Goal: Task Accomplishment & Management: Use online tool/utility

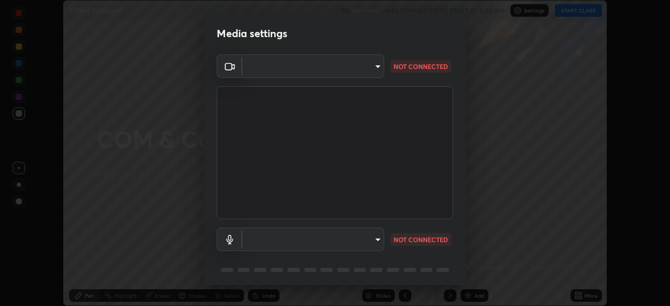
scroll to position [37, 0]
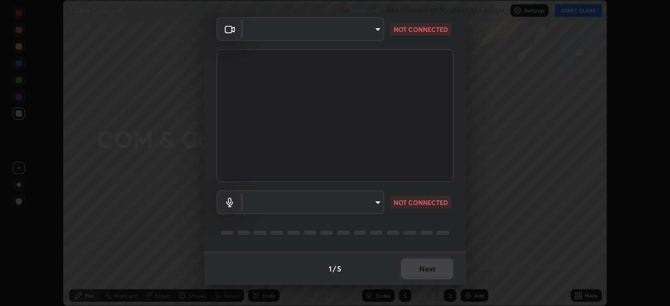
type input "ddeb460be698feac5301e169f53eca599c89e620ae617368e30cc776484c20c4"
type input "f004d940c31081e6b16f6c88961f672aa5ec6747dbf5629a26c28f94701fa2d6"
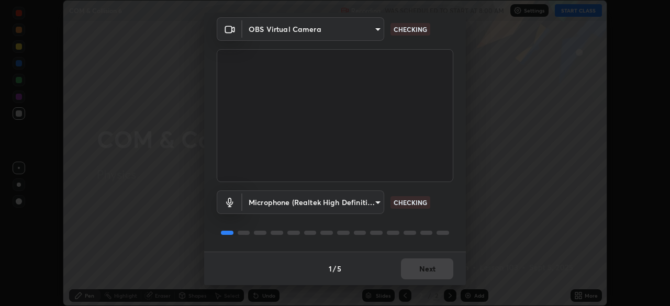
click at [420, 272] on div "1 / 5 Next" at bounding box center [335, 269] width 262 height 34
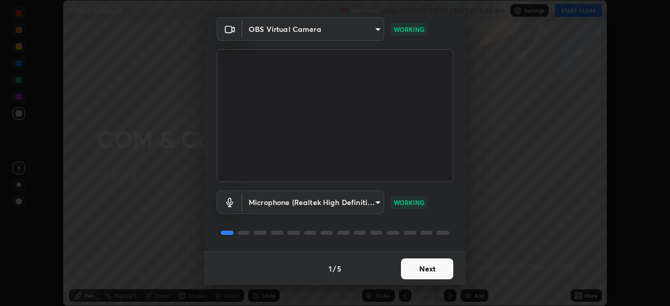
click at [410, 266] on button "Next" at bounding box center [427, 269] width 52 height 21
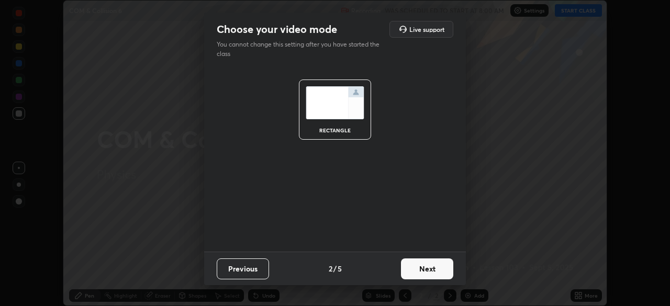
scroll to position [0, 0]
click at [416, 270] on button "Next" at bounding box center [427, 269] width 52 height 21
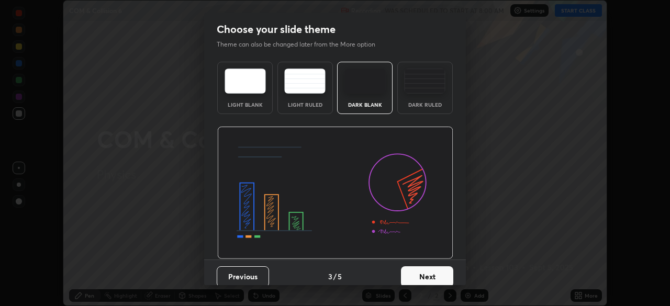
click at [423, 273] on button "Next" at bounding box center [427, 277] width 52 height 21
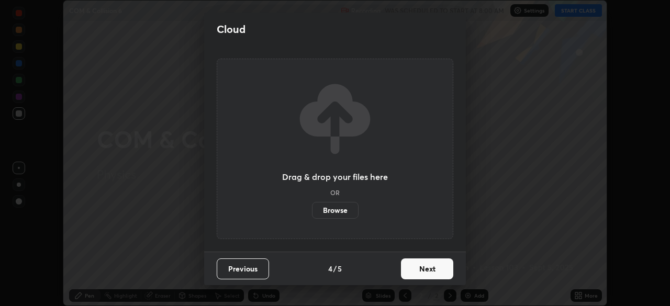
click at [422, 274] on button "Next" at bounding box center [427, 269] width 52 height 21
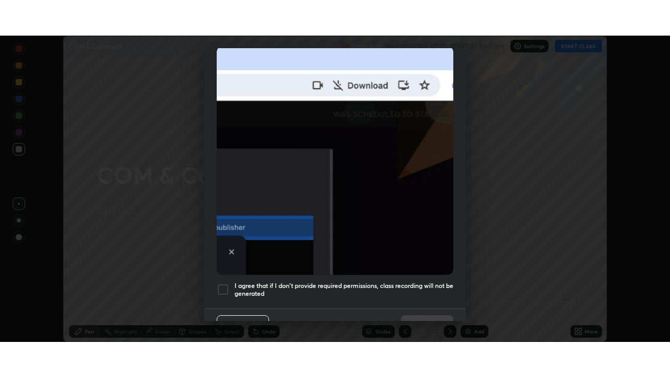
scroll to position [251, 0]
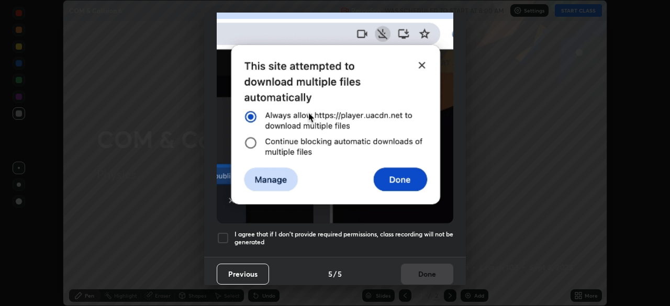
click at [225, 235] on div at bounding box center [223, 238] width 13 height 13
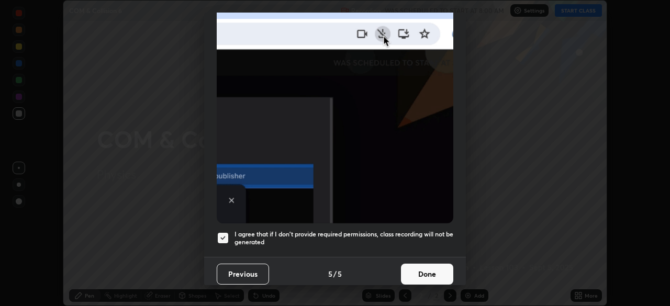
click at [419, 264] on button "Done" at bounding box center [427, 274] width 52 height 21
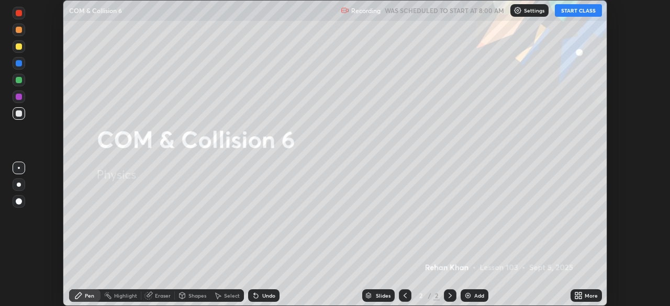
click at [450, 292] on icon at bounding box center [450, 296] width 8 height 8
click at [579, 292] on icon at bounding box center [578, 296] width 8 height 8
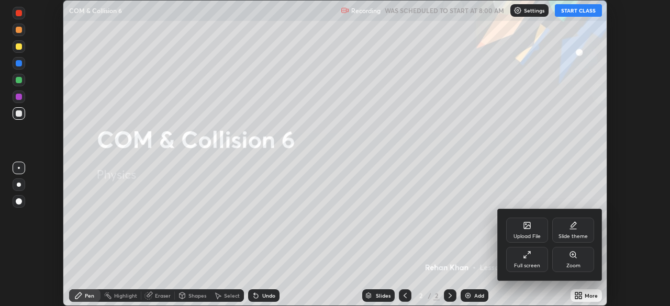
click at [527, 264] on div "Full screen" at bounding box center [527, 265] width 26 height 5
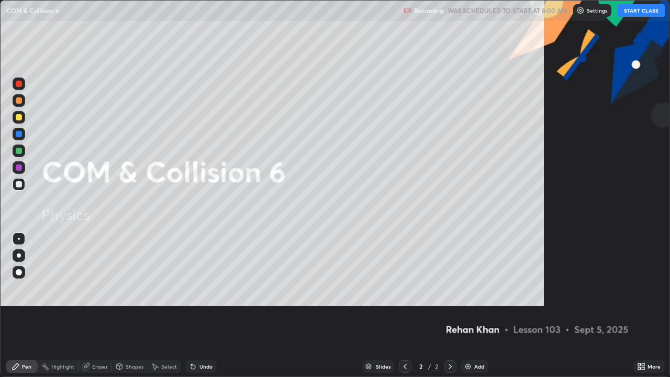
scroll to position [377, 670]
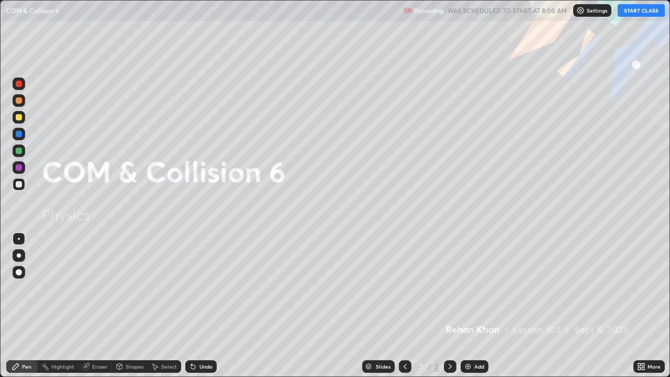
click at [449, 306] on icon at bounding box center [450, 366] width 3 height 5
click at [469, 306] on img at bounding box center [468, 366] width 8 height 8
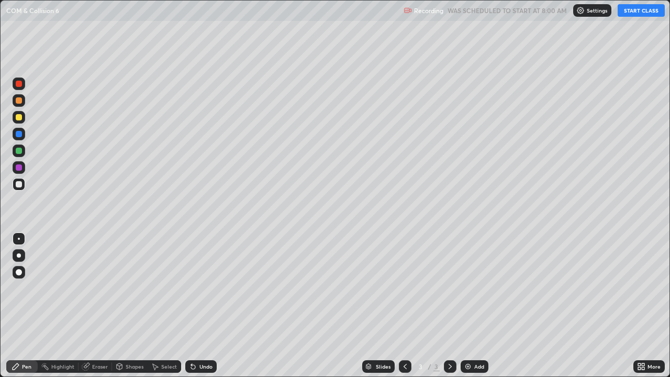
click at [449, 306] on icon at bounding box center [450, 366] width 8 height 8
click at [19, 256] on div at bounding box center [19, 255] width 4 height 4
click at [209, 306] on div "Undo" at bounding box center [206, 366] width 13 height 5
click at [204, 306] on div "Undo" at bounding box center [200, 366] width 31 height 13
click at [204, 306] on div "Undo" at bounding box center [206, 366] width 13 height 5
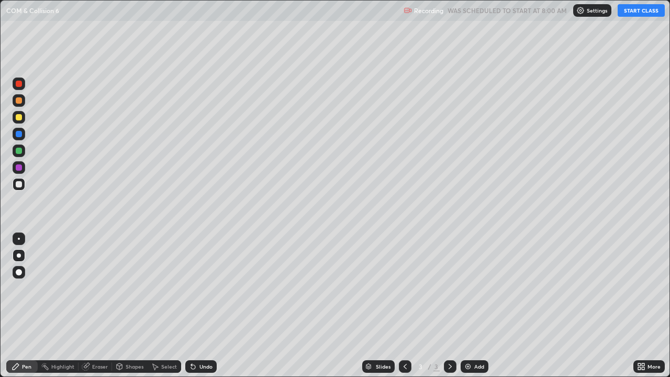
click at [203, 306] on div "Undo" at bounding box center [206, 366] width 13 height 5
click at [202, 306] on div "Undo" at bounding box center [206, 366] width 13 height 5
click at [474, 306] on div "Add" at bounding box center [479, 366] width 10 height 5
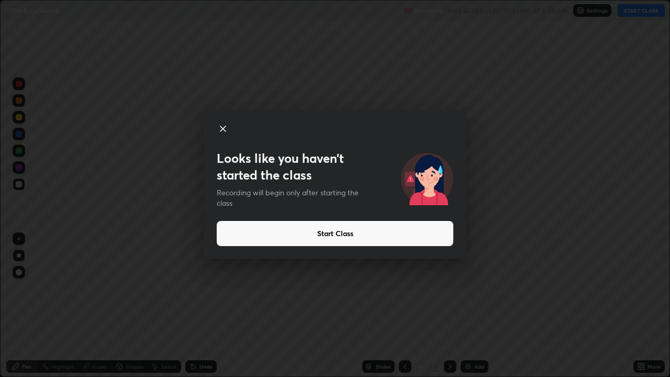
click at [419, 306] on div "Looks like you haven’t started the class Recording will begin only after starti…" at bounding box center [335, 188] width 670 height 377
click at [228, 130] on icon at bounding box center [223, 129] width 13 height 13
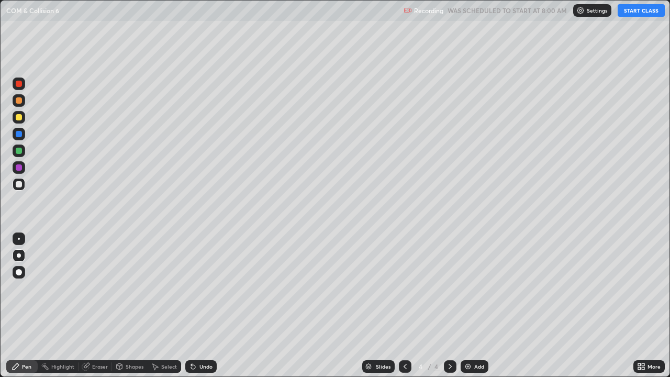
click at [652, 6] on button "START CLASS" at bounding box center [641, 10] width 47 height 13
click at [643, 6] on button "START CLASS" at bounding box center [641, 10] width 47 height 13
click at [655, 13] on button "START CLASS" at bounding box center [641, 10] width 47 height 13
click at [642, 12] on button "START CLASS" at bounding box center [641, 10] width 47 height 13
click at [644, 10] on button "START CLASS" at bounding box center [641, 10] width 47 height 13
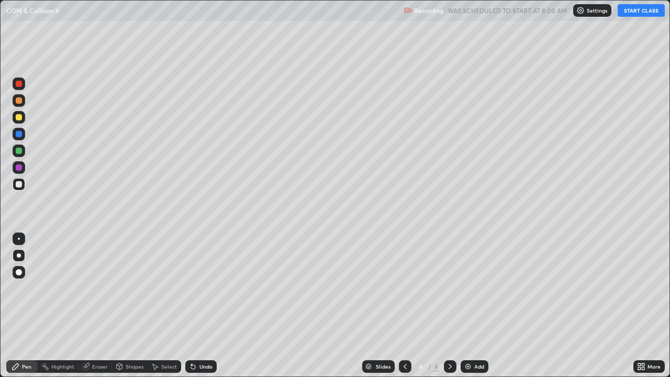
click at [635, 8] on button "START CLASS" at bounding box center [641, 10] width 47 height 13
click at [193, 306] on icon at bounding box center [193, 367] width 4 height 4
click at [191, 306] on icon at bounding box center [191, 364] width 1 height 1
click at [192, 306] on icon at bounding box center [193, 367] width 4 height 4
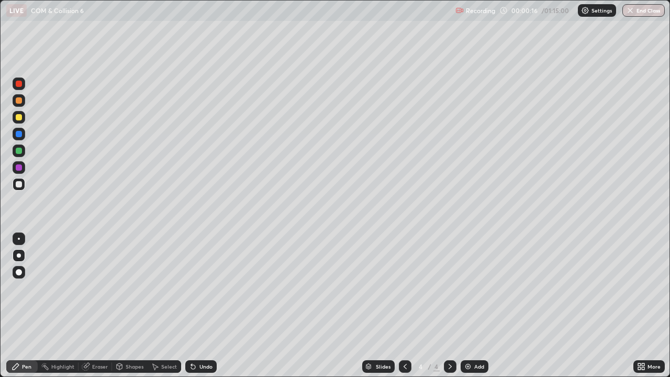
click at [191, 306] on icon at bounding box center [193, 367] width 4 height 4
click at [206, 306] on div "Undo" at bounding box center [200, 366] width 31 height 13
click at [206, 306] on div "Undo" at bounding box center [206, 366] width 13 height 5
click at [197, 306] on div "Undo" at bounding box center [200, 366] width 31 height 13
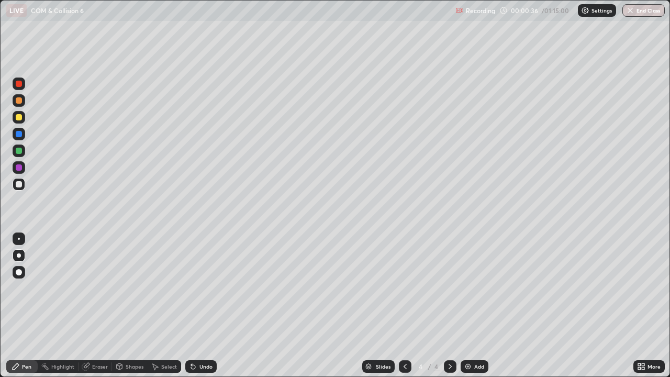
click at [197, 306] on div "Undo" at bounding box center [200, 366] width 31 height 13
click at [203, 306] on div "Undo" at bounding box center [206, 366] width 13 height 5
click at [201, 306] on div "Undo" at bounding box center [206, 366] width 13 height 5
click at [200, 306] on div "Undo" at bounding box center [206, 366] width 13 height 5
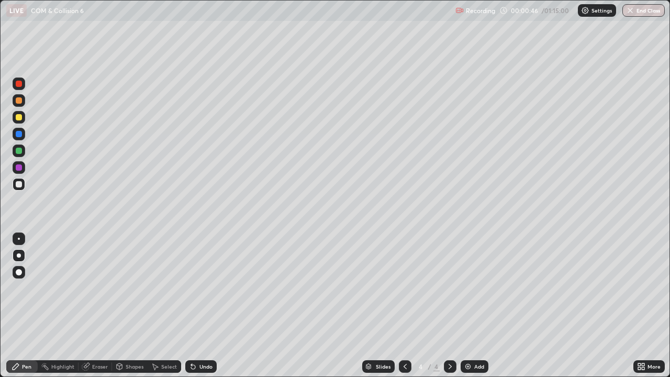
click at [200, 306] on div "Undo" at bounding box center [206, 366] width 13 height 5
click at [195, 306] on icon at bounding box center [193, 366] width 8 height 8
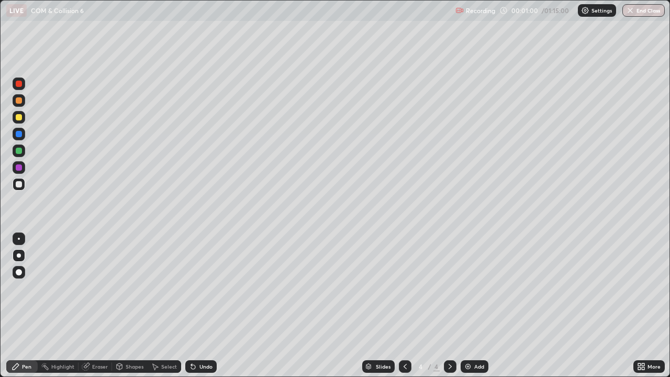
click at [195, 306] on icon at bounding box center [193, 366] width 8 height 8
click at [197, 306] on div "Undo" at bounding box center [200, 366] width 31 height 13
click at [200, 306] on div "Undo" at bounding box center [206, 366] width 13 height 5
click at [202, 306] on div "Undo" at bounding box center [206, 366] width 13 height 5
click at [205, 306] on div "Undo" at bounding box center [206, 366] width 13 height 5
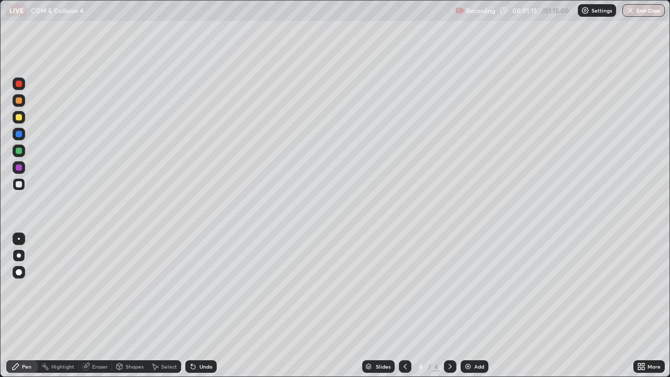
click at [203, 306] on div "Undo" at bounding box center [206, 366] width 13 height 5
click at [200, 306] on div "Undo" at bounding box center [206, 366] width 13 height 5
click at [197, 306] on div "Undo" at bounding box center [200, 366] width 31 height 13
click at [196, 306] on div "Undo" at bounding box center [200, 366] width 31 height 13
click at [195, 306] on icon at bounding box center [193, 366] width 8 height 8
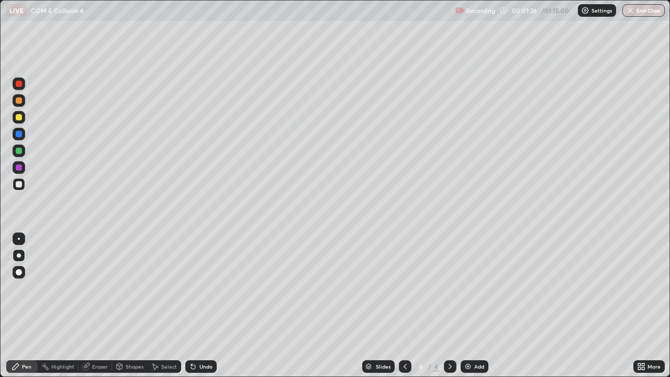
click at [195, 306] on icon at bounding box center [193, 366] width 8 height 8
click at [192, 306] on icon at bounding box center [193, 367] width 4 height 4
click at [193, 306] on icon at bounding box center [193, 367] width 4 height 4
click at [206, 306] on div "Undo" at bounding box center [206, 366] width 13 height 5
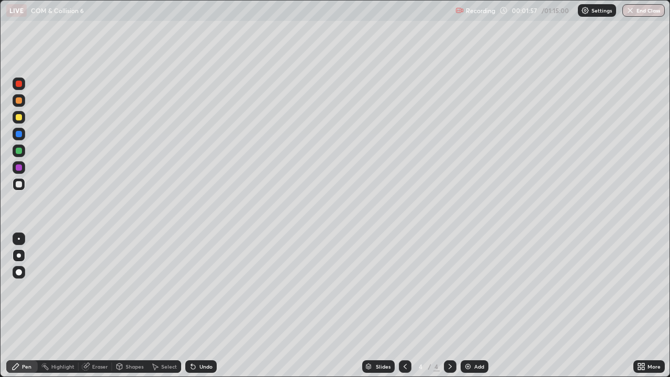
click at [203, 306] on div "Undo" at bounding box center [200, 366] width 31 height 13
click at [201, 306] on div "Undo" at bounding box center [200, 366] width 31 height 13
click at [202, 306] on div "Undo" at bounding box center [206, 366] width 13 height 5
click at [202, 306] on div "Undo" at bounding box center [200, 366] width 31 height 13
click at [202, 306] on div "Undo" at bounding box center [206, 366] width 13 height 5
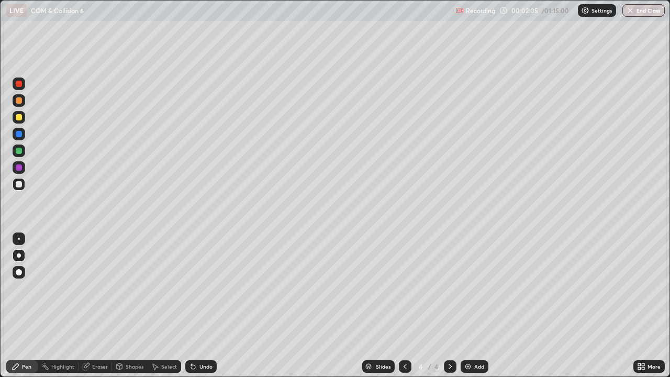
click at [203, 306] on div "Undo" at bounding box center [200, 366] width 31 height 13
click at [205, 306] on div "Undo" at bounding box center [206, 366] width 13 height 5
click at [206, 306] on div "Undo" at bounding box center [206, 366] width 13 height 5
click at [203, 306] on div "Undo" at bounding box center [206, 366] width 13 height 5
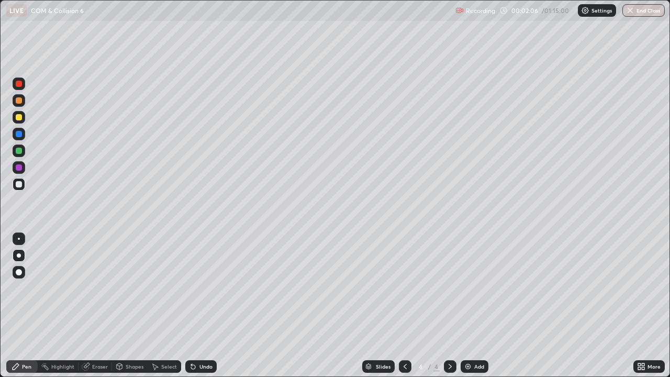
click at [201, 306] on div "Undo" at bounding box center [200, 366] width 31 height 13
click at [204, 306] on div "Undo" at bounding box center [200, 366] width 31 height 13
click at [191, 306] on icon at bounding box center [191, 364] width 1 height 1
click at [197, 306] on div "Undo" at bounding box center [200, 366] width 31 height 13
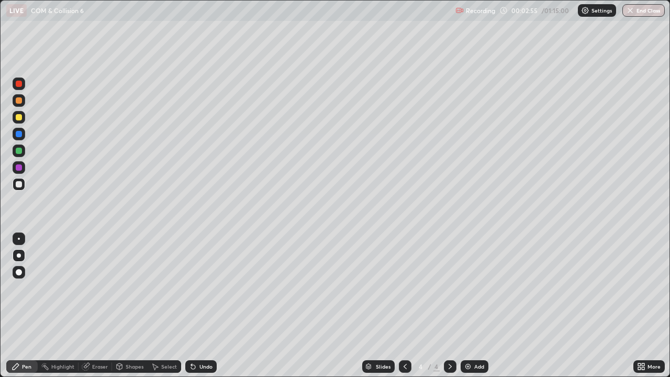
click at [197, 306] on div "Undo" at bounding box center [200, 366] width 31 height 13
click at [200, 306] on div "Undo" at bounding box center [200, 366] width 31 height 13
click at [202, 306] on div "Undo" at bounding box center [200, 366] width 31 height 13
click at [0, 292] on div "Setting up your live class" at bounding box center [335, 188] width 670 height 377
click at [200, 306] on div "Undo" at bounding box center [206, 366] width 13 height 5
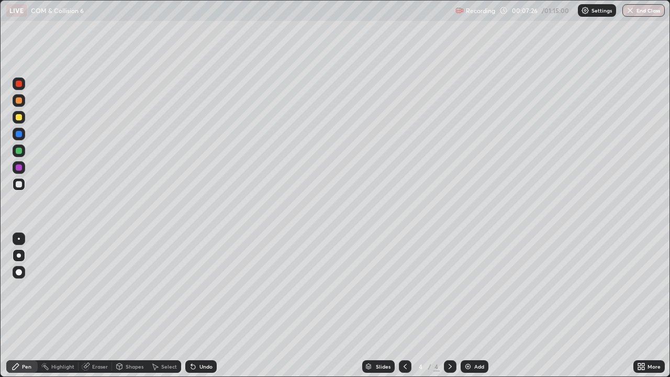
click at [201, 306] on div "Undo" at bounding box center [206, 366] width 13 height 5
click at [200, 306] on div "Undo" at bounding box center [206, 366] width 13 height 5
click at [202, 306] on div "Undo" at bounding box center [206, 366] width 13 height 5
click at [0, 306] on div "Setting up your live class" at bounding box center [335, 188] width 670 height 377
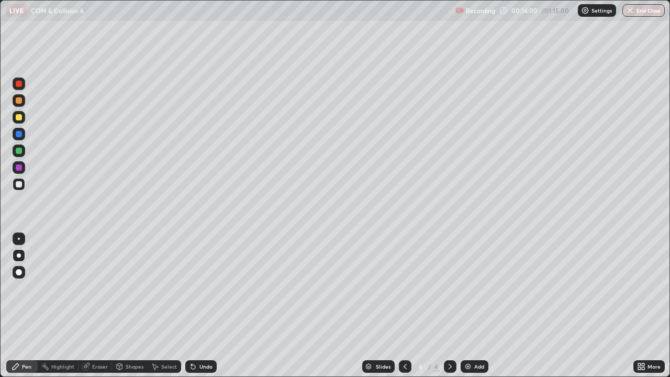
click at [0, 306] on div "Setting up your live class" at bounding box center [335, 188] width 670 height 377
click at [0, 304] on div "Setting up your live class" at bounding box center [335, 188] width 670 height 377
click at [0, 306] on div "Setting up your live class" at bounding box center [335, 188] width 670 height 377
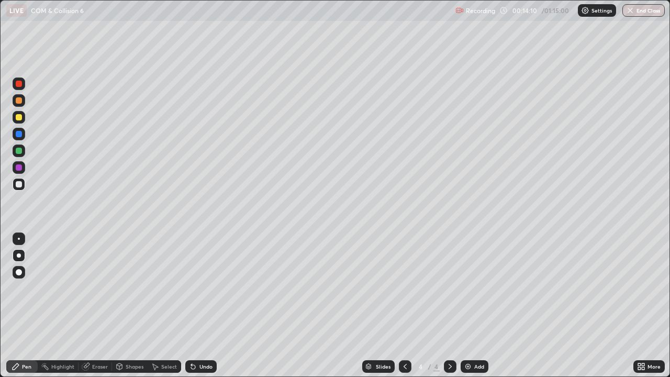
click at [0, 294] on div "Setting up your live class" at bounding box center [335, 188] width 670 height 377
